Goal: Use online tool/utility: Utilize a website feature to perform a specific function

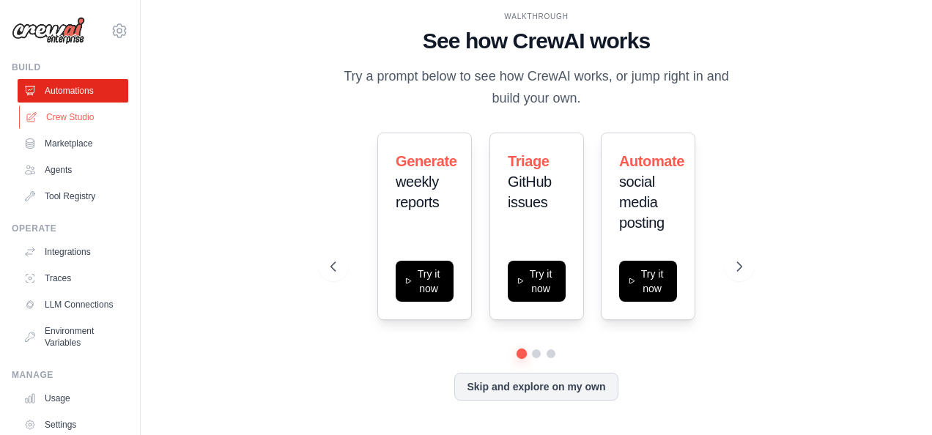
click at [67, 111] on link "Crew Studio" at bounding box center [74, 117] width 111 height 23
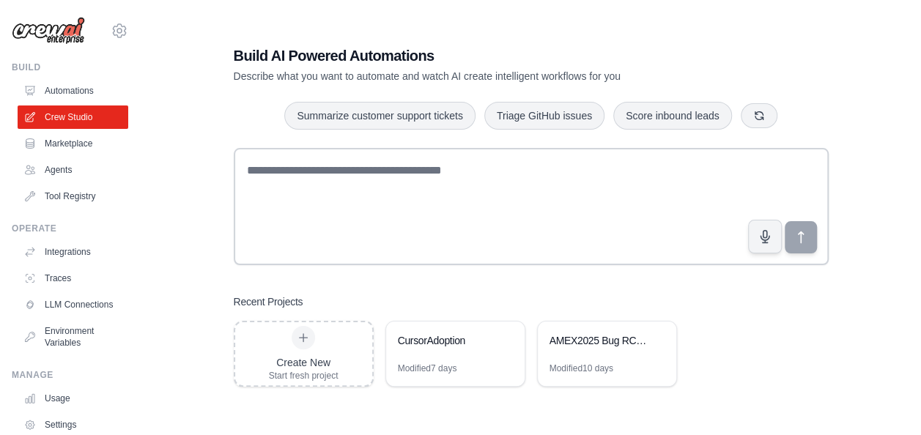
scroll to position [29, 0]
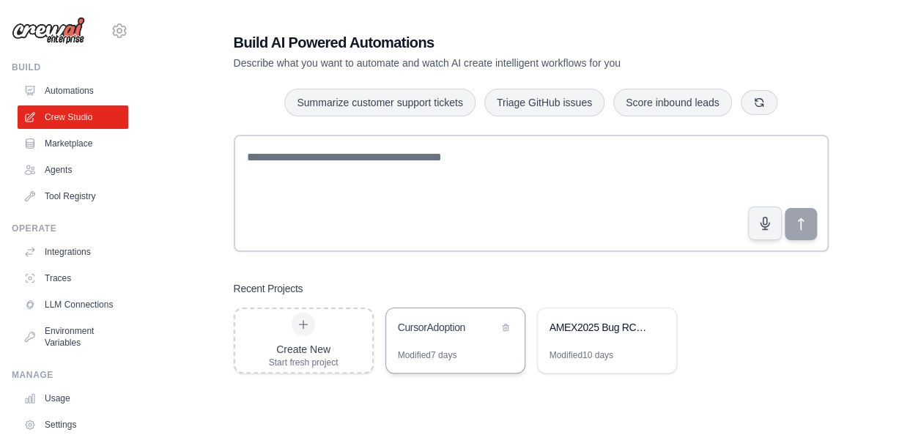
click at [462, 340] on div "CursorAdoption" at bounding box center [455, 329] width 139 height 41
click at [595, 326] on div "AMEX2025 Bug RCA Analysis" at bounding box center [600, 327] width 100 height 15
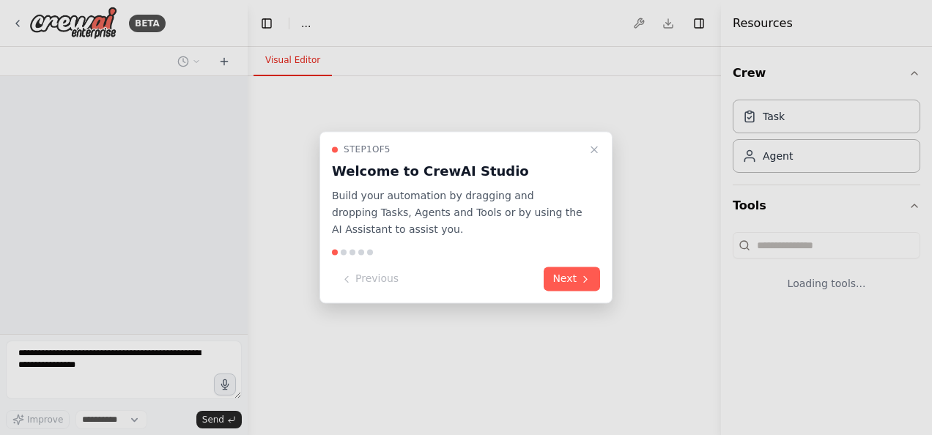
select select "****"
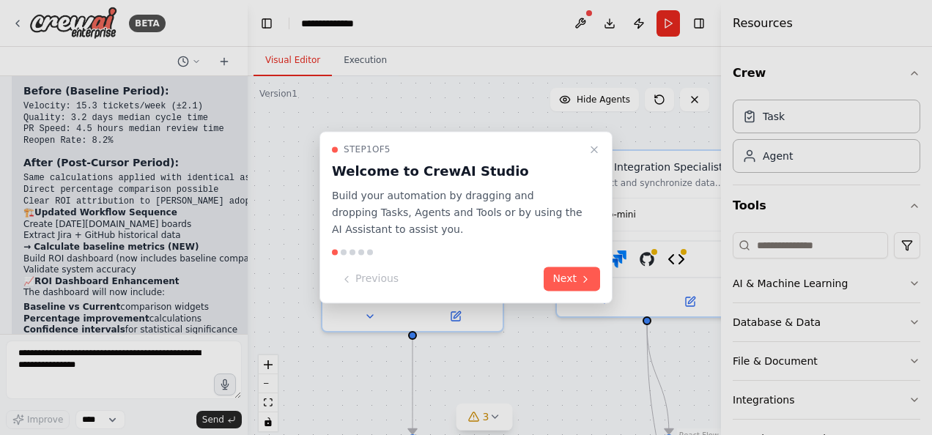
scroll to position [5640, 0]
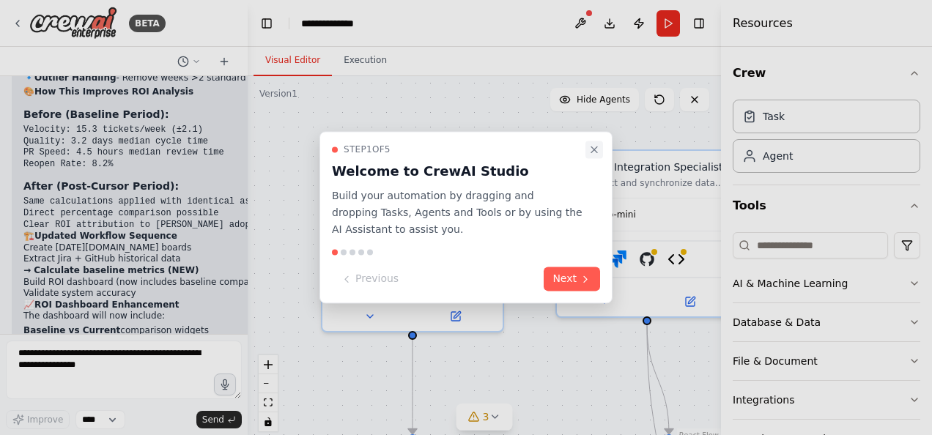
click at [596, 150] on icon "Close walkthrough" at bounding box center [594, 150] width 12 height 12
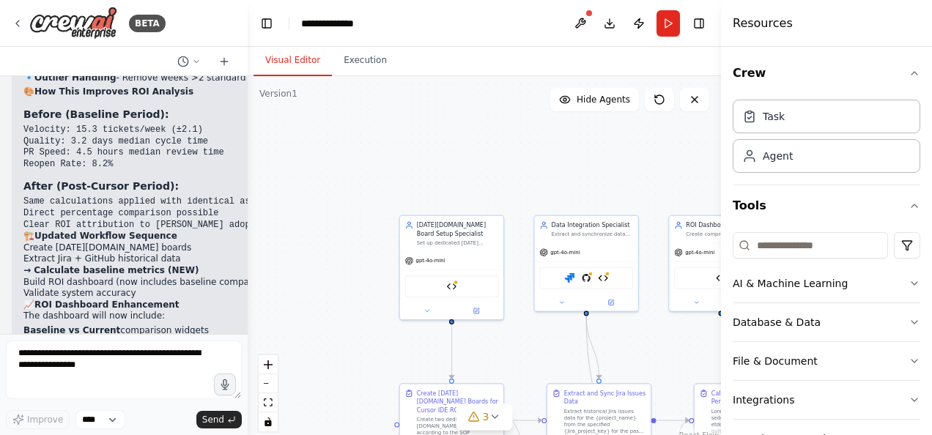
scroll to position [83, 0]
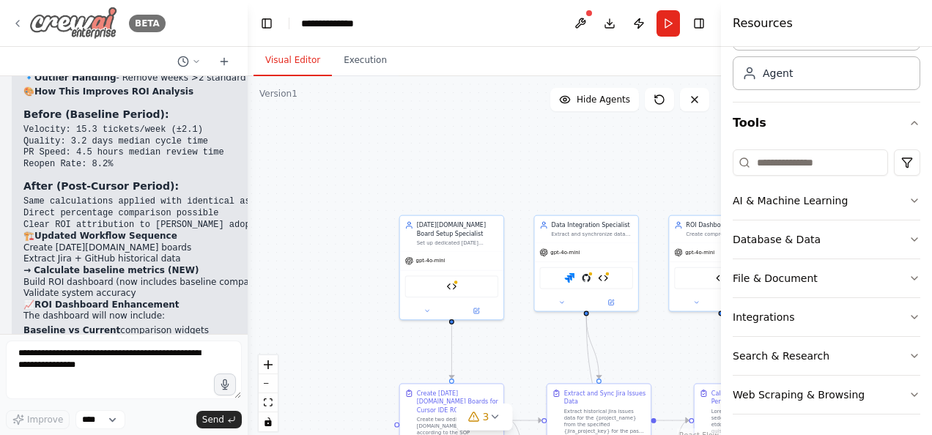
click at [21, 24] on icon at bounding box center [18, 24] width 12 height 12
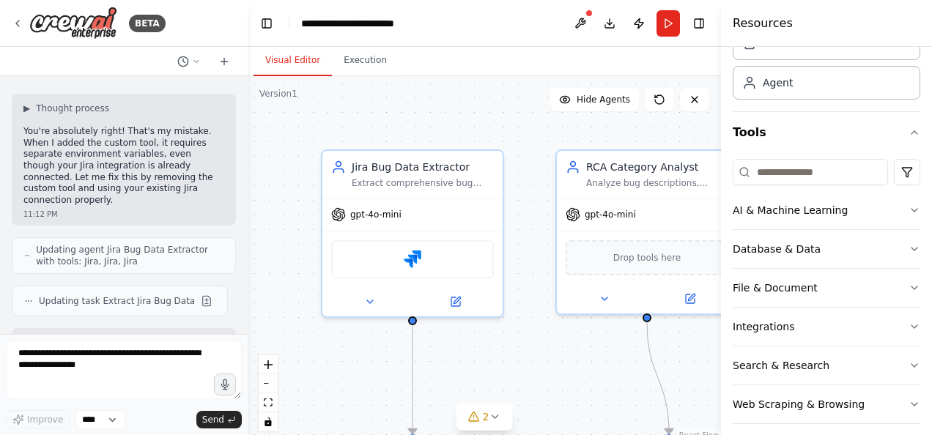
scroll to position [83, 0]
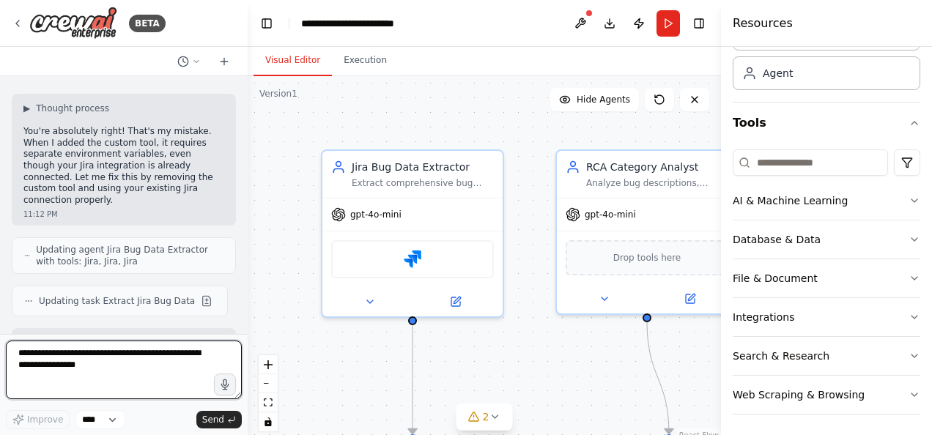
click at [88, 366] on textarea at bounding box center [124, 370] width 236 height 59
type textarea "********"
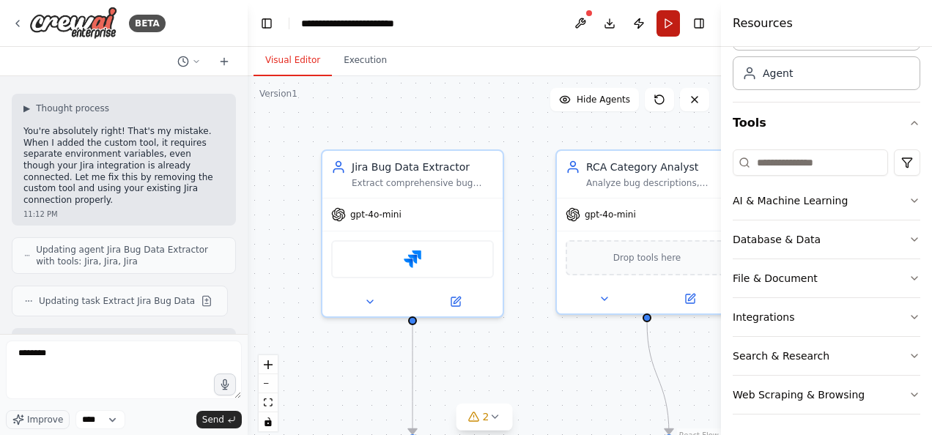
click at [663, 28] on button "Run" at bounding box center [668, 23] width 23 height 26
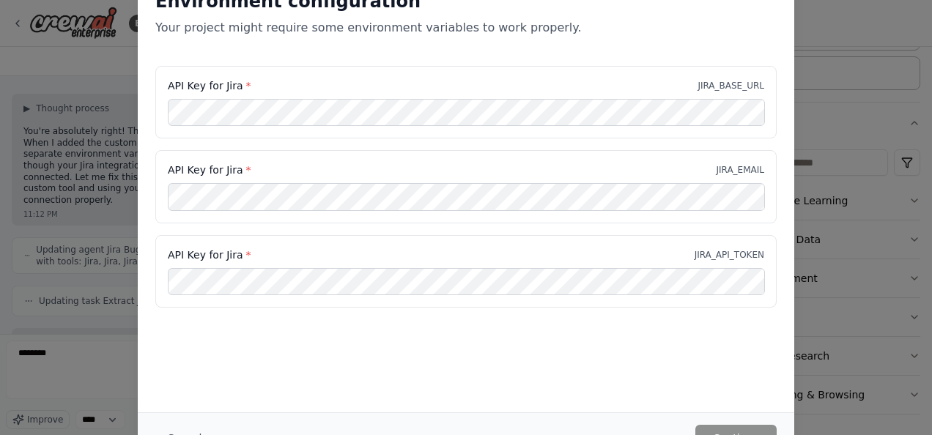
click at [319, 62] on div "Environment configuration Your project might require some environment variables…" at bounding box center [466, 19] width 657 height 94
click at [597, 321] on div "API Key for Jira * JIRA_BASE_URL API Key for Jira * JIRA_EMAIL API Key for Jira…" at bounding box center [466, 195] width 657 height 259
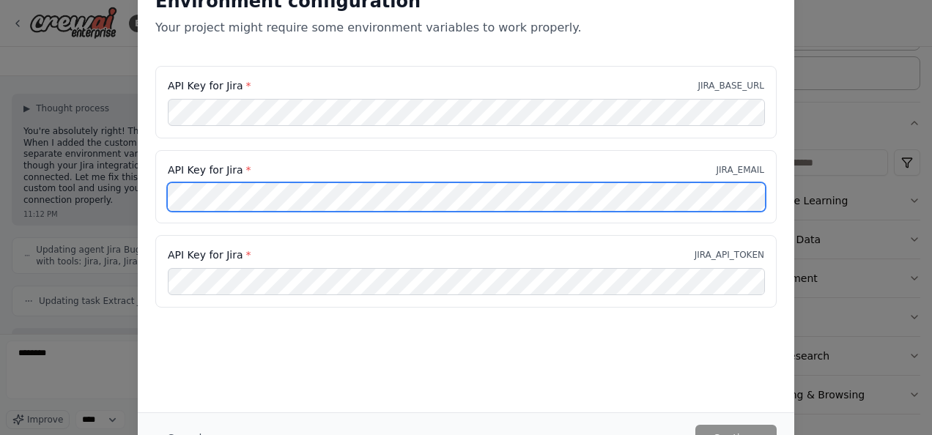
click at [92, 194] on div "Environment configuration Your project might require some environment variables…" at bounding box center [466, 217] width 932 height 435
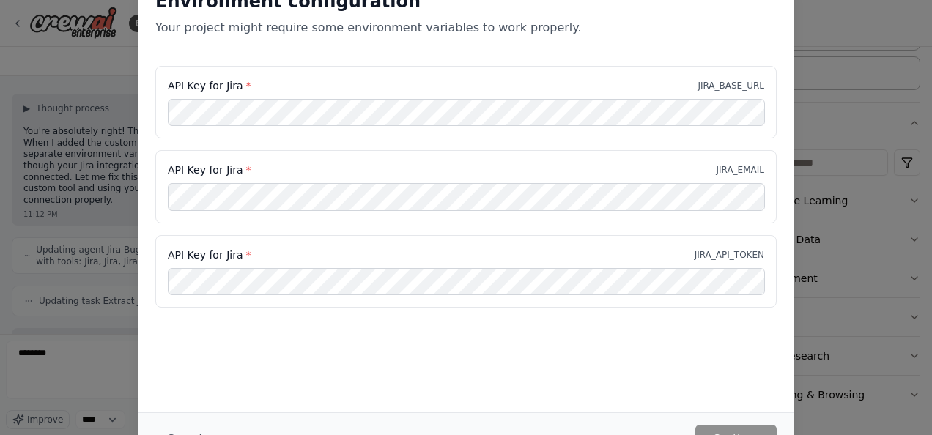
click at [852, 51] on div "Environment configuration Your project might require some environment variables…" at bounding box center [466, 217] width 932 height 435
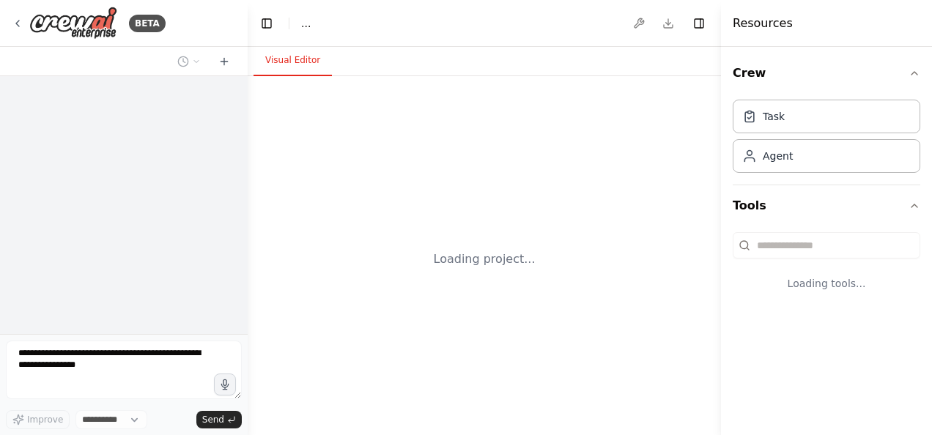
select select "****"
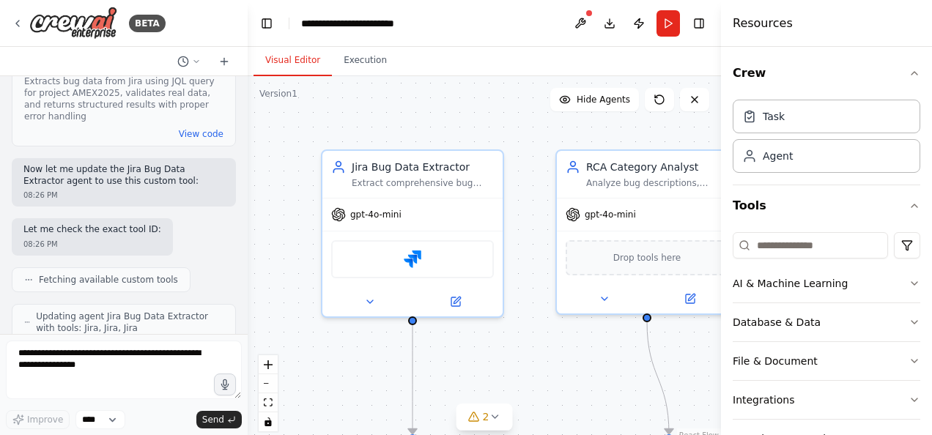
scroll to position [16564, 0]
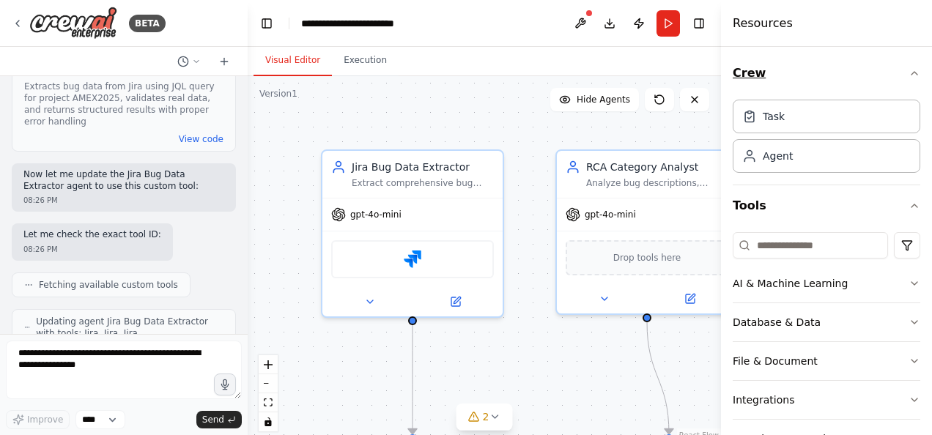
click at [912, 75] on icon "button" at bounding box center [915, 73] width 6 height 3
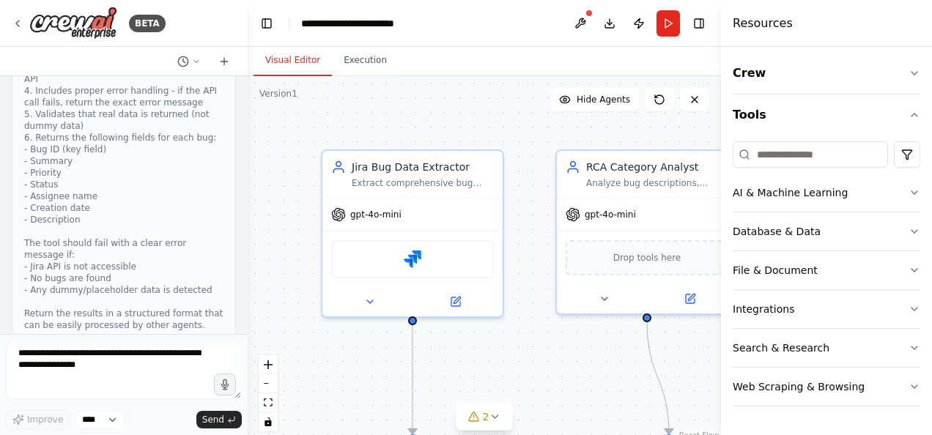
scroll to position [16124, 0]
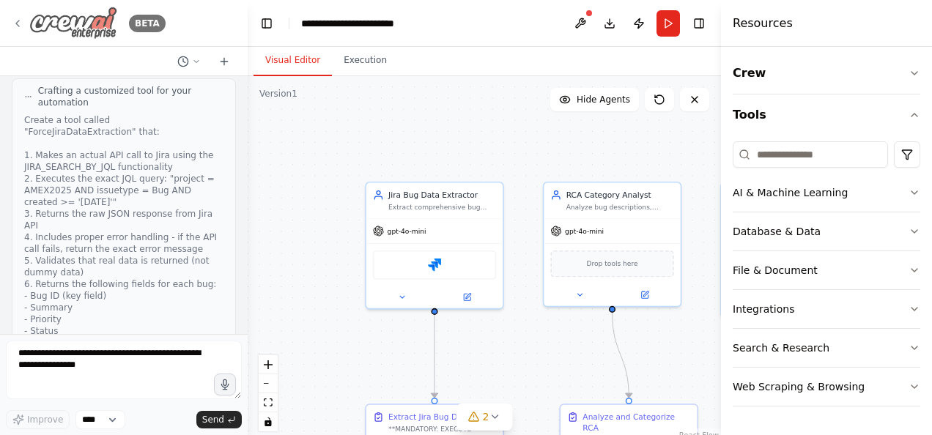
click at [19, 19] on icon at bounding box center [18, 24] width 12 height 12
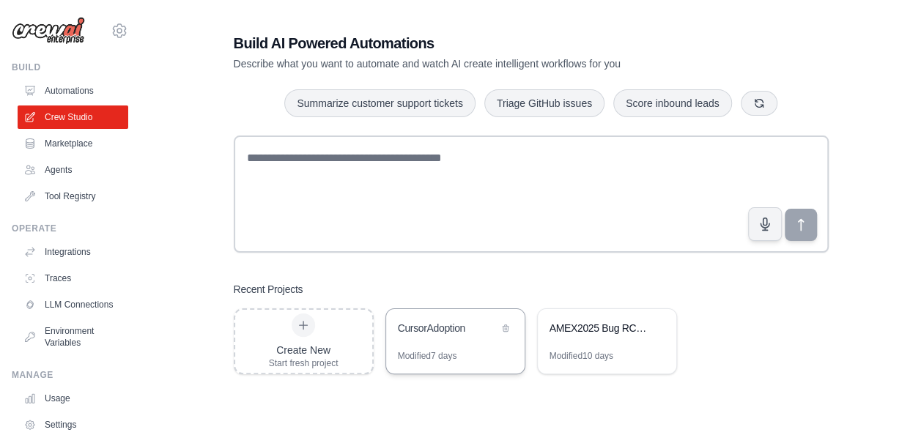
click at [443, 344] on div "CursorAdoption" at bounding box center [455, 329] width 139 height 41
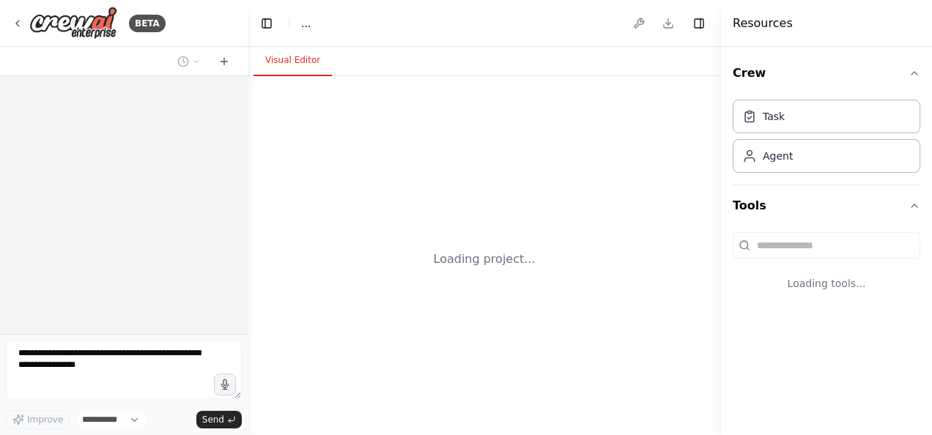
select select "****"
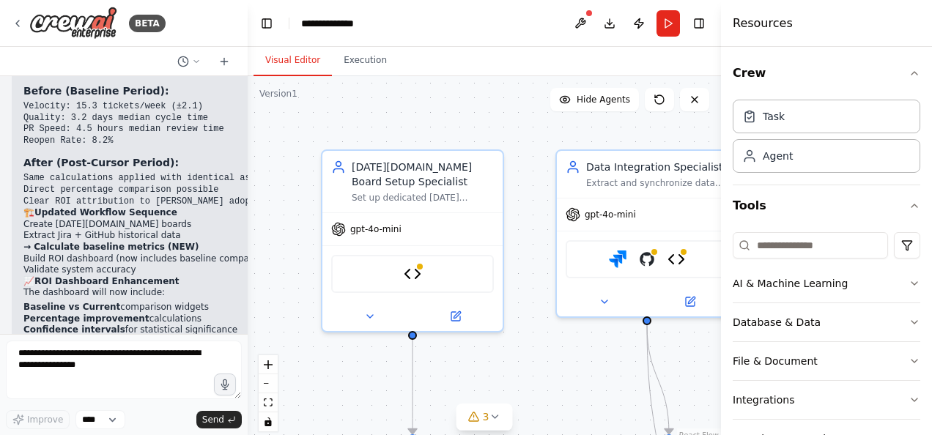
scroll to position [5640, 0]
